Goal: Answer question/provide support

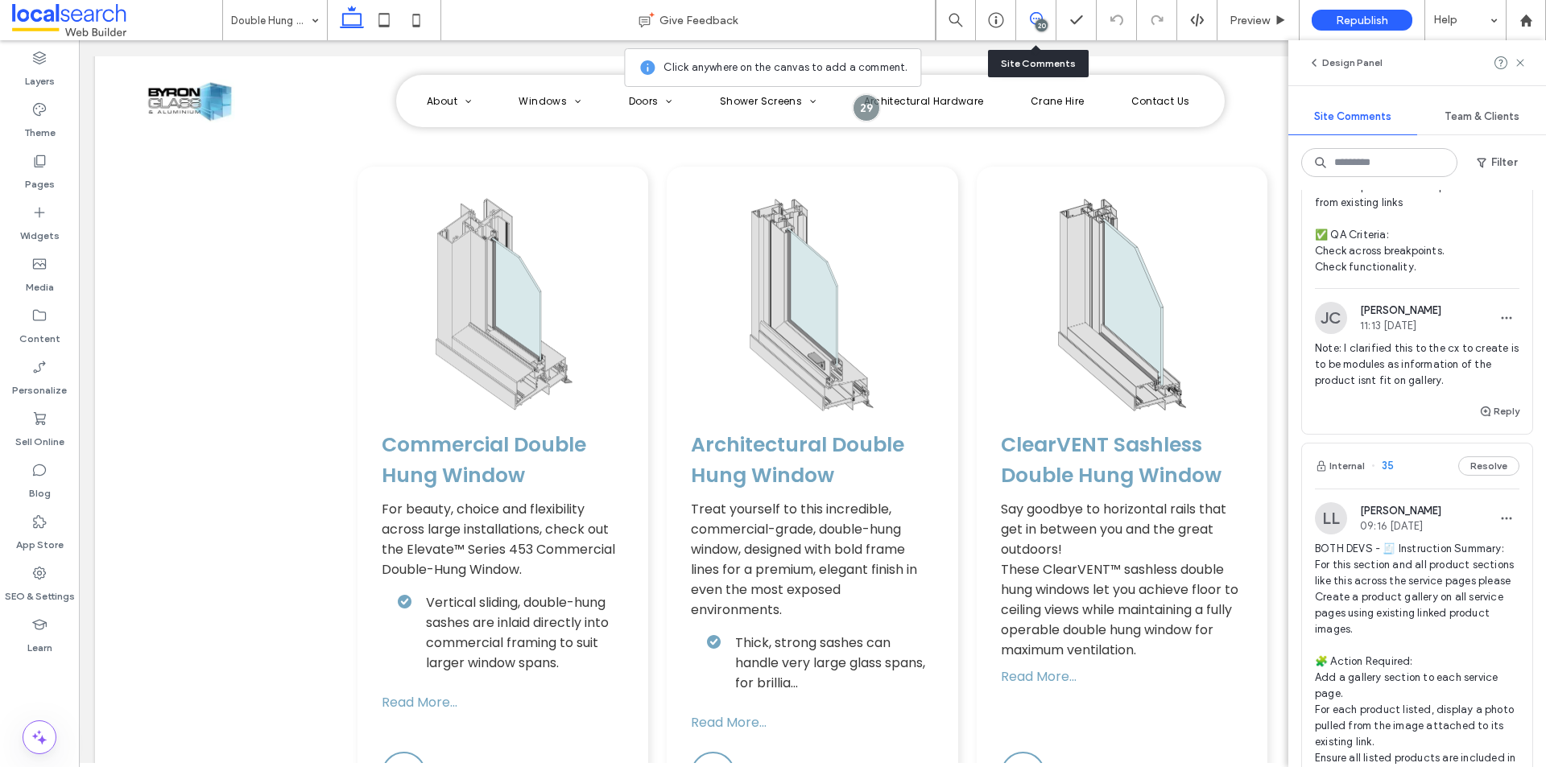
scroll to position [2094, 0]
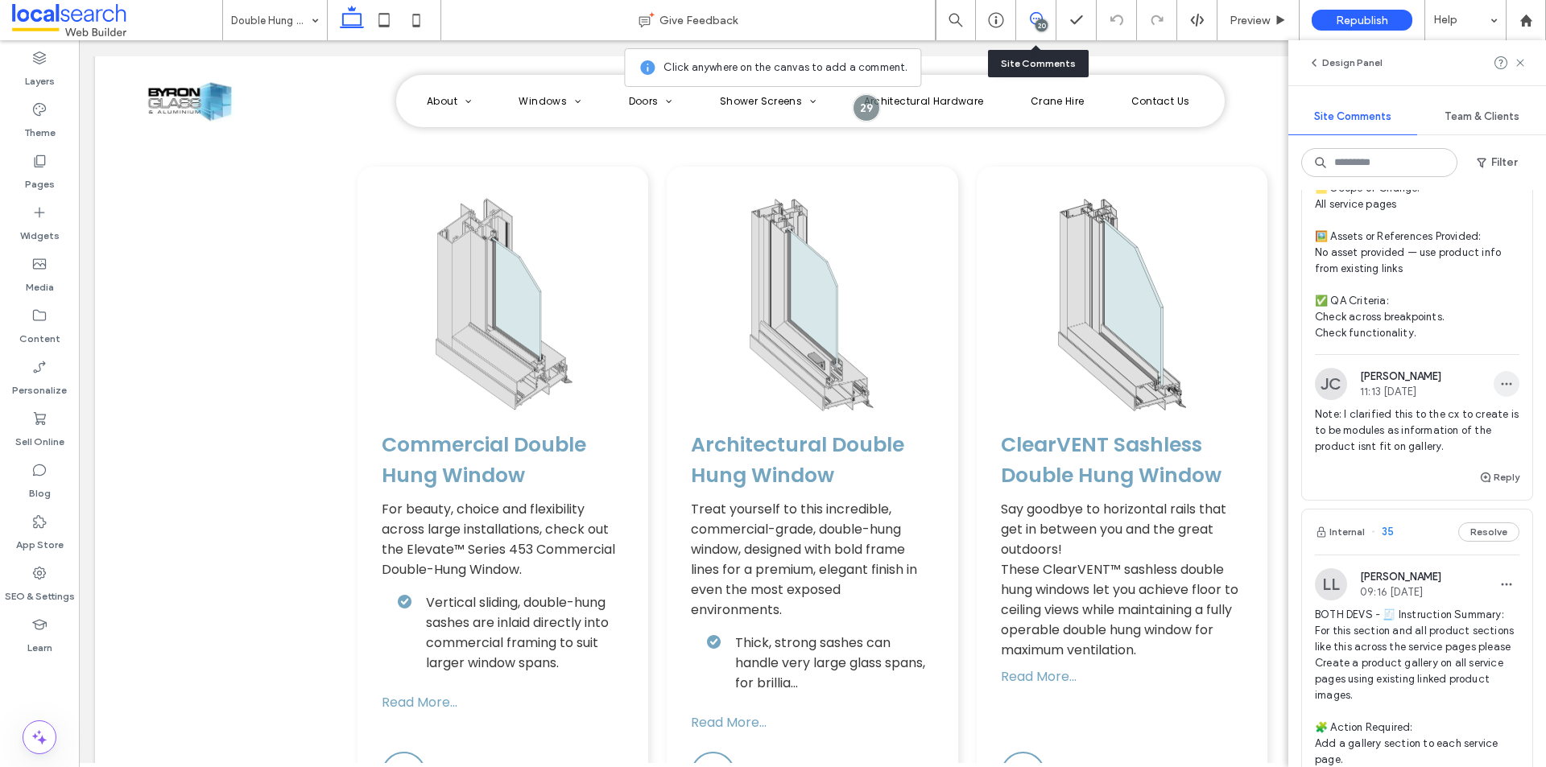
click at [1502, 386] on use "button" at bounding box center [1507, 384] width 10 height 2
click at [1377, 499] on span "Edit" at bounding box center [1386, 506] width 21 height 16
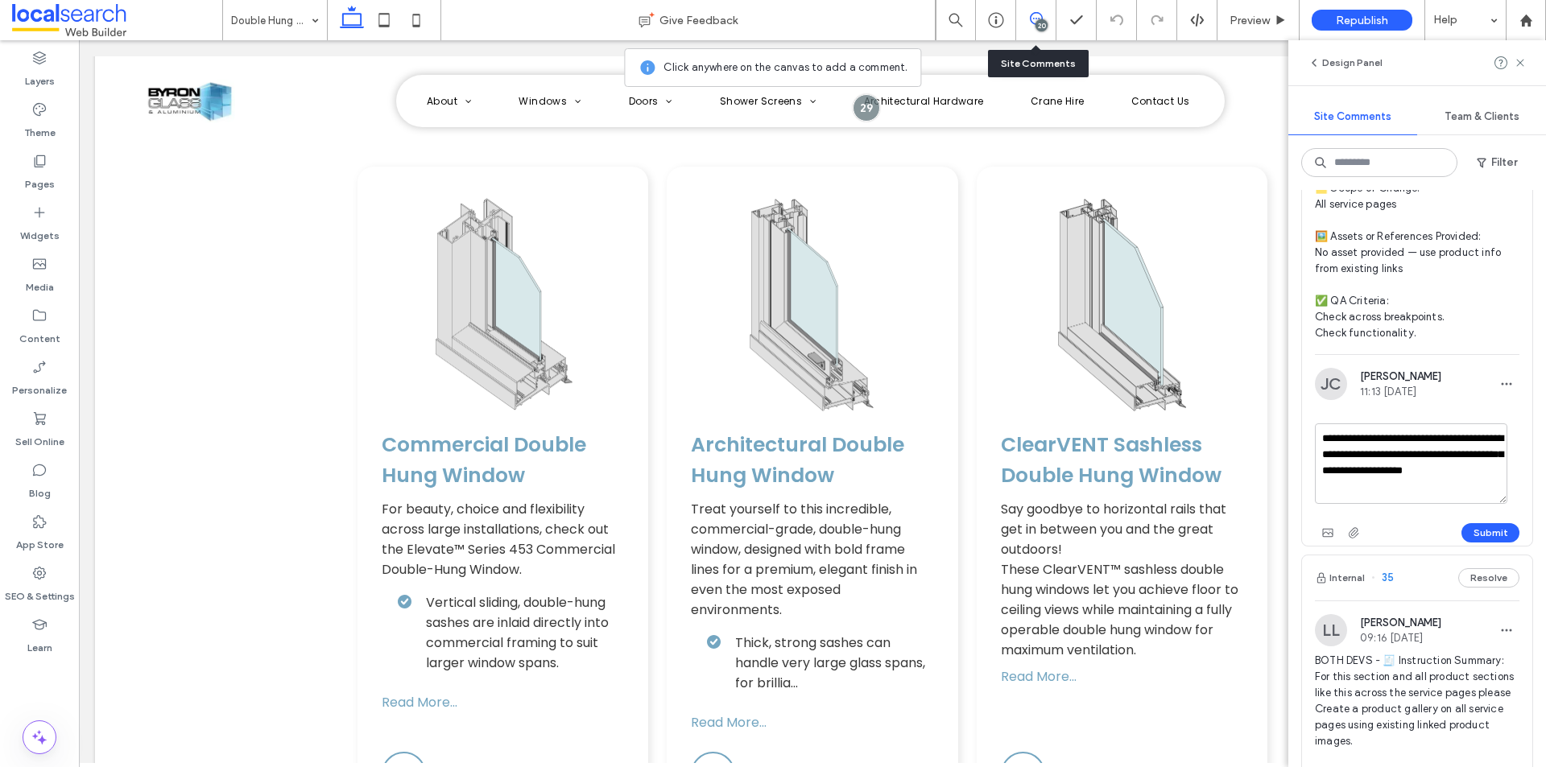
click at [1364, 504] on textarea "**********" at bounding box center [1411, 464] width 192 height 81
type textarea "**********"
click at [1477, 543] on button "Submit" at bounding box center [1491, 532] width 58 height 19
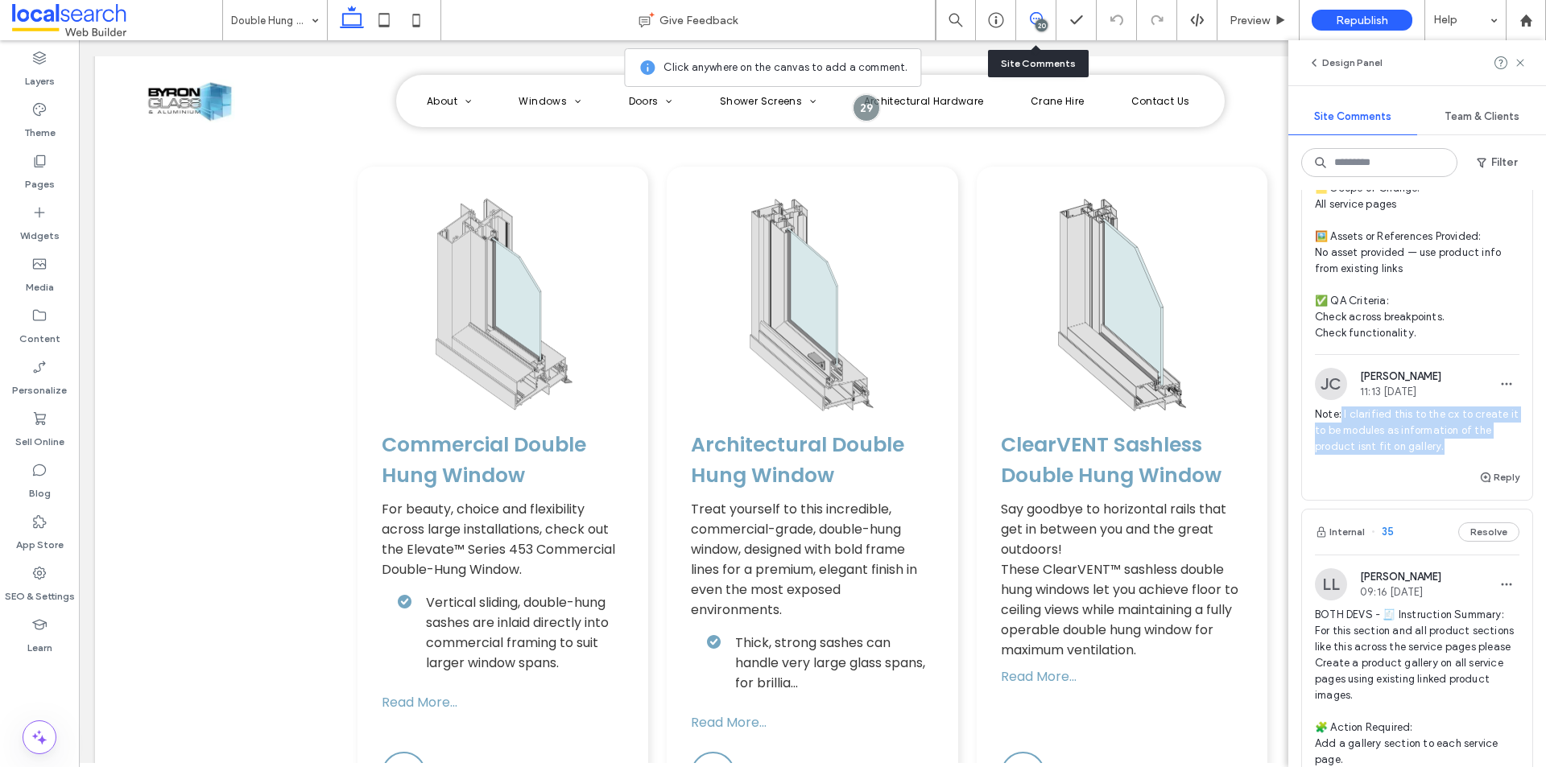
drag, startPoint x: 1446, startPoint y: 530, endPoint x: 1342, endPoint y: 496, distance: 110.0
click at [1342, 455] on span "Note: I clarified this to the cx to create it to be modules as information of t…" at bounding box center [1417, 431] width 205 height 48
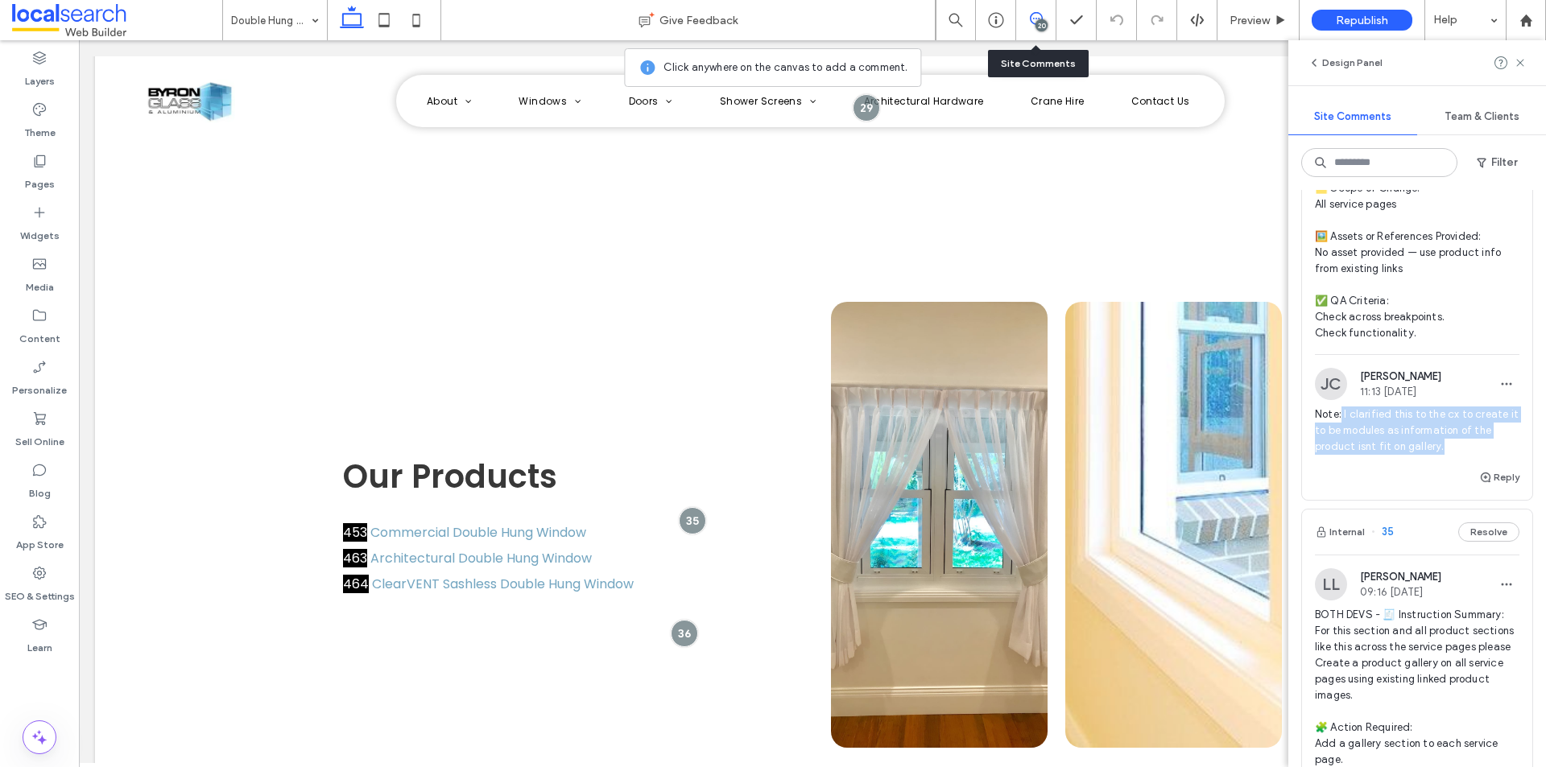
scroll to position [2145, 0]
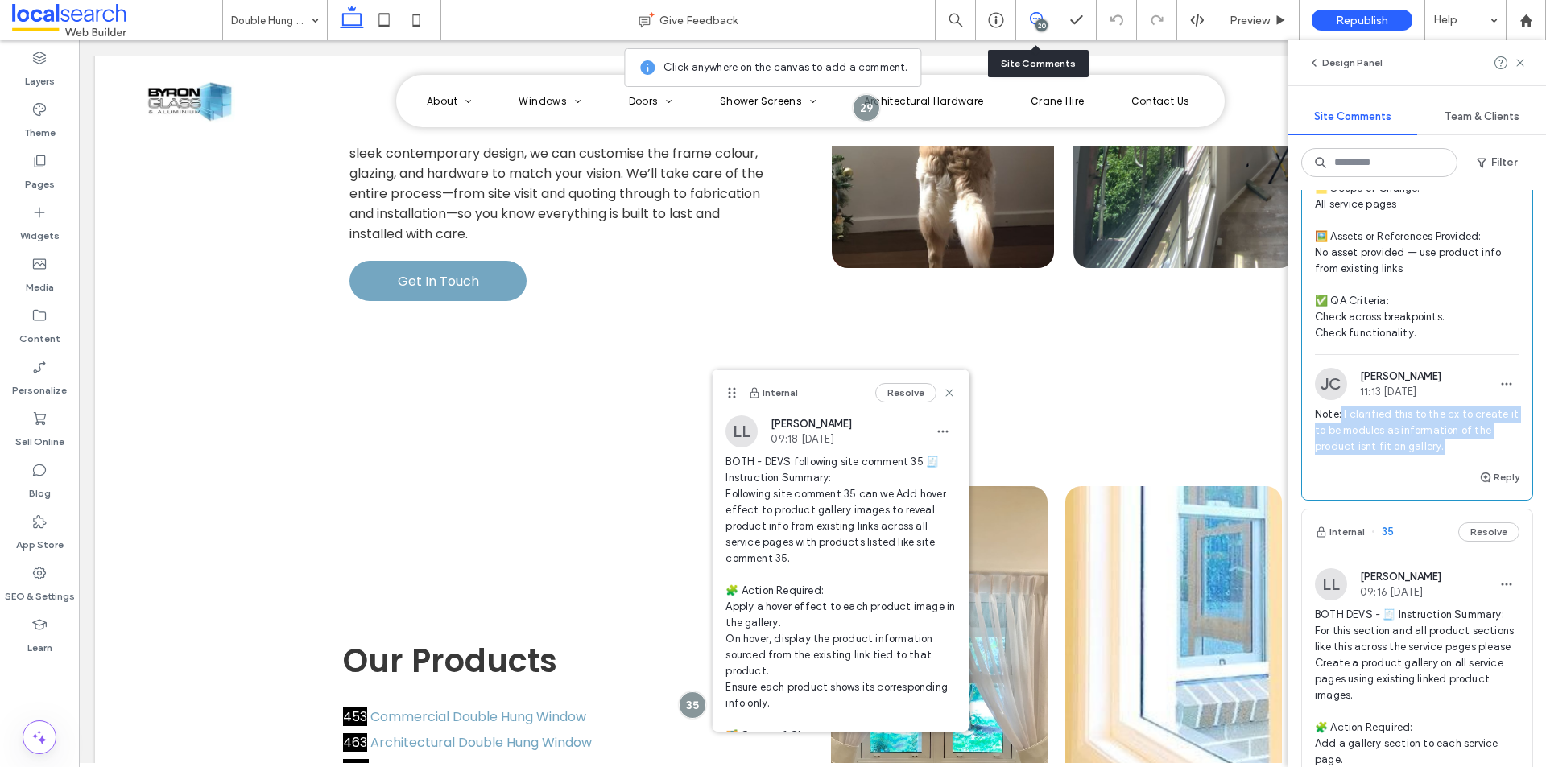
copy span "I clarified this to the cx to create it to be modules as information of the pro…"
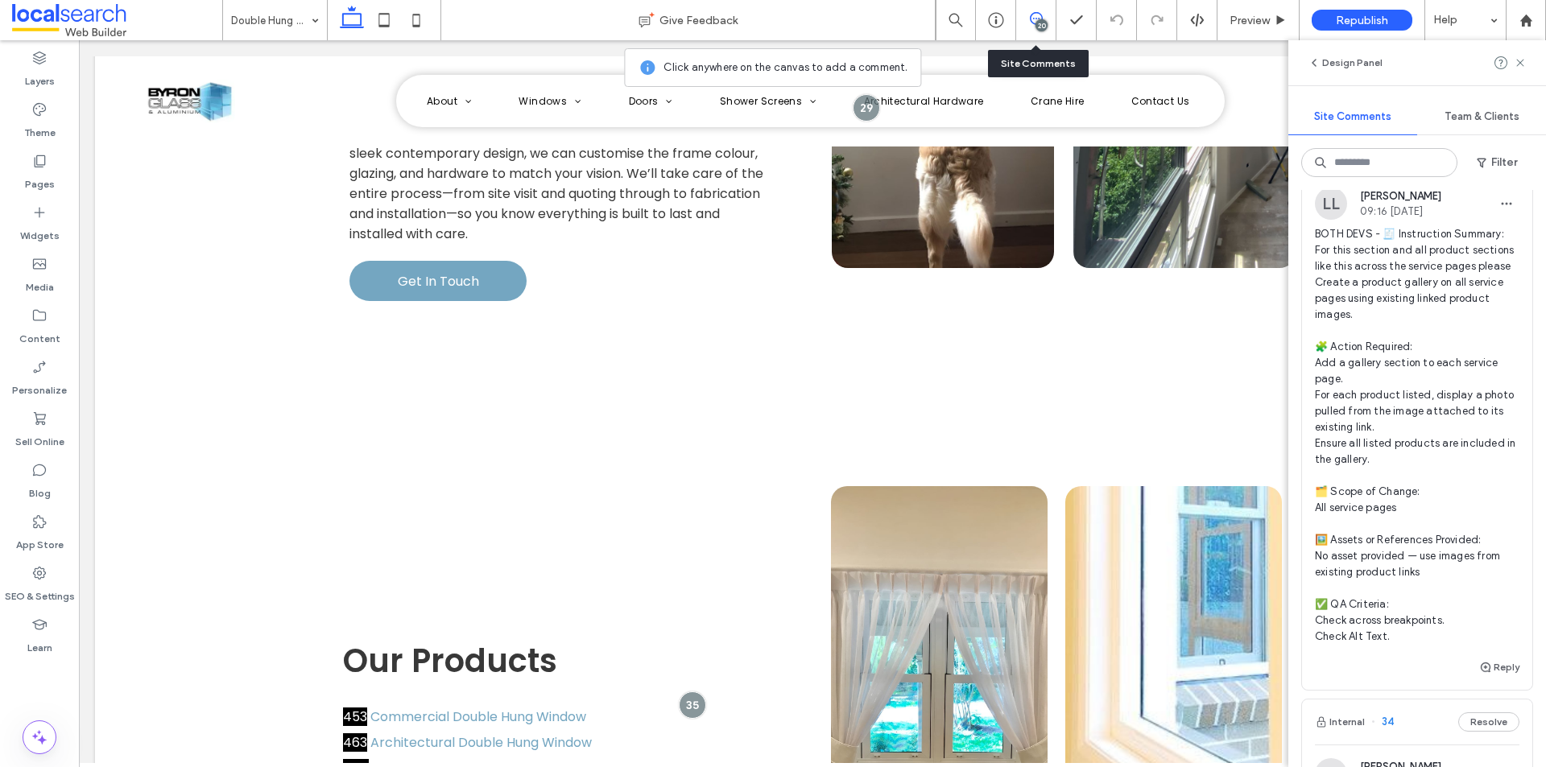
scroll to position [2496, 0]
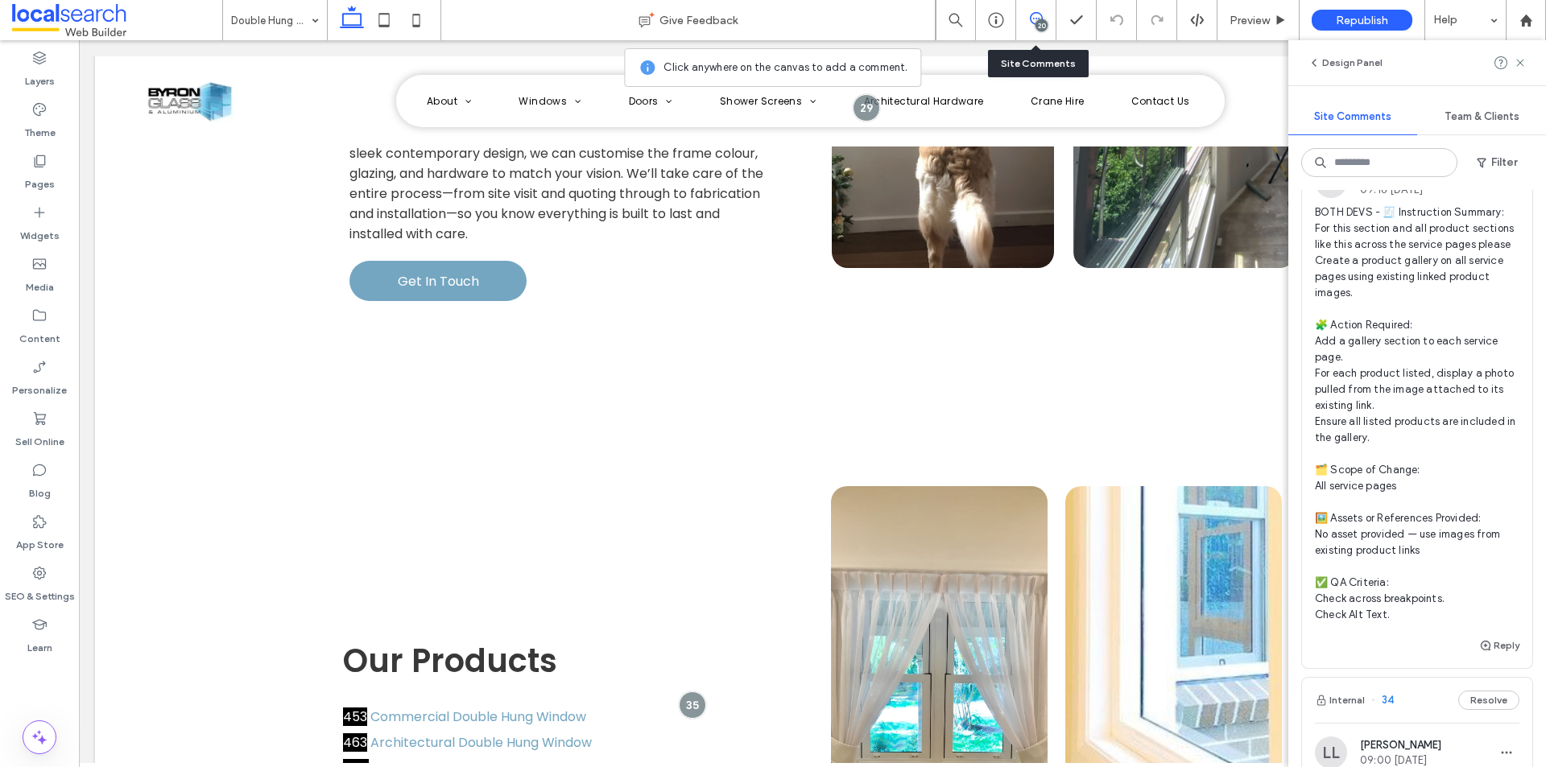
click at [1299, 345] on div "Internal 39 Resolve CS [PERSON_NAME] 07:54 [DATE] CX, QA, DEVS: The crane in th…" at bounding box center [1418, 478] width 258 height 577
click at [1421, 375] on span "BOTH DEVS - 🧾 Instruction Summary: For this section and all product sections li…" at bounding box center [1417, 414] width 205 height 419
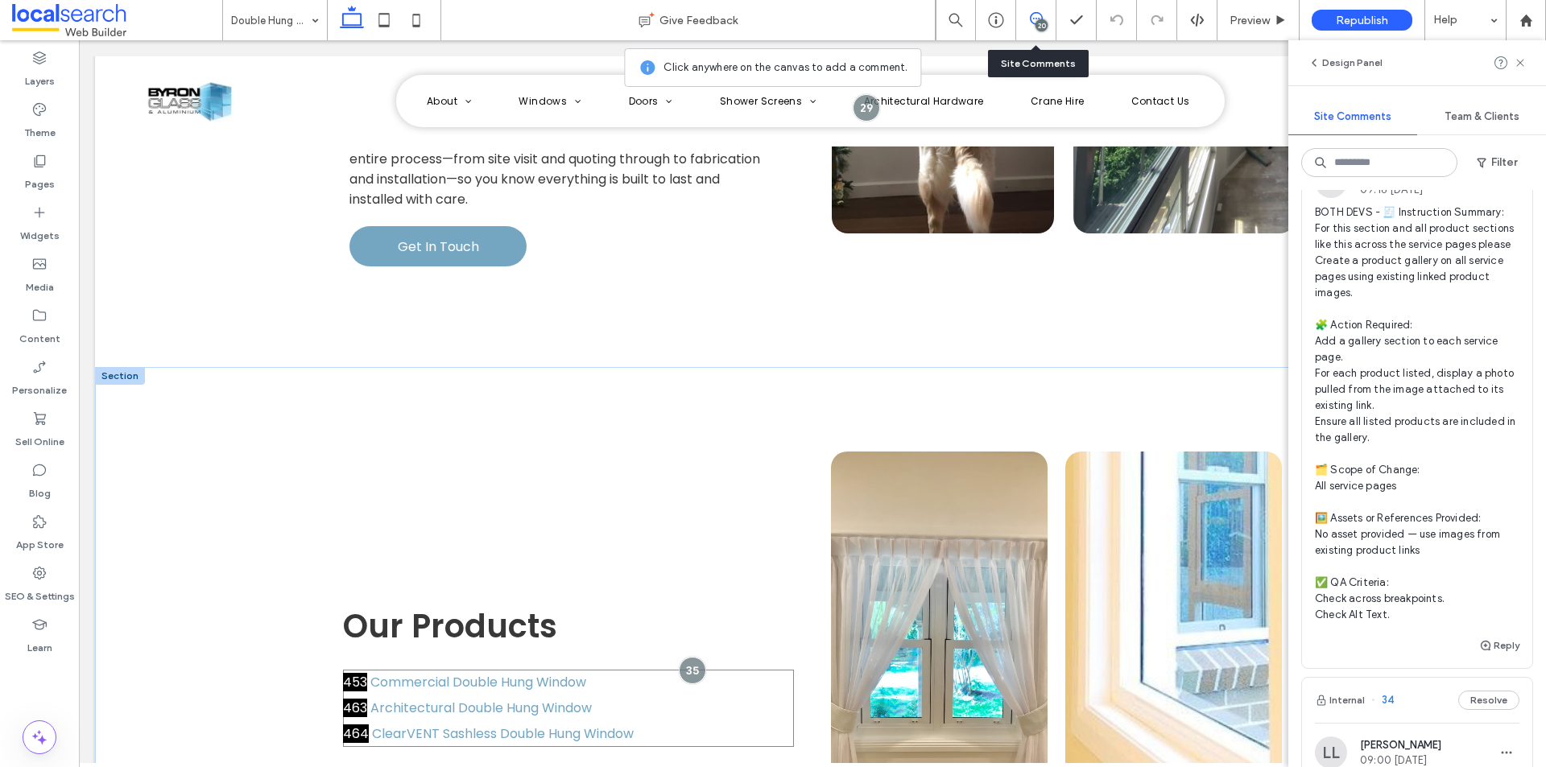
scroll to position [2178, 0]
click at [695, 656] on div at bounding box center [692, 671] width 30 height 30
